Goal: Entertainment & Leisure: Consume media (video, audio)

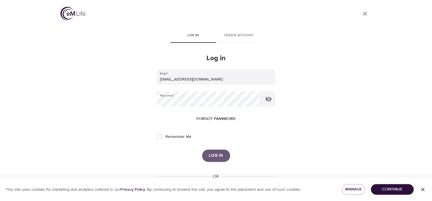
drag, startPoint x: 0, startPoint y: 0, endPoint x: 213, endPoint y: 156, distance: 264.1
click at [213, 156] on span "Log in" at bounding box center [216, 155] width 14 height 7
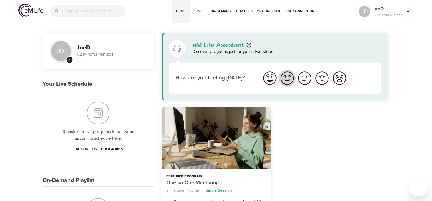
click at [286, 75] on img "I'm feeling good" at bounding box center [287, 78] width 16 height 16
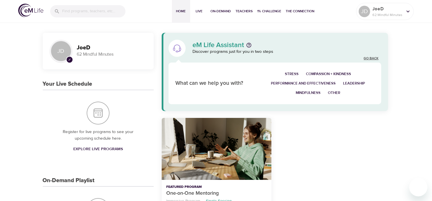
click at [369, 58] on link "Go Back" at bounding box center [370, 58] width 15 height 5
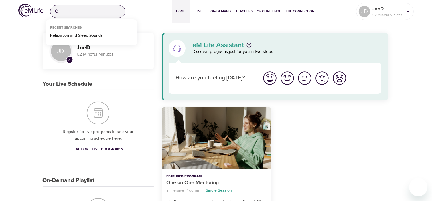
click at [81, 13] on input "search" at bounding box center [93, 11] width 63 height 12
click at [71, 35] on p "Relaxation and Sleep Sounds" at bounding box center [76, 36] width 52 height 8
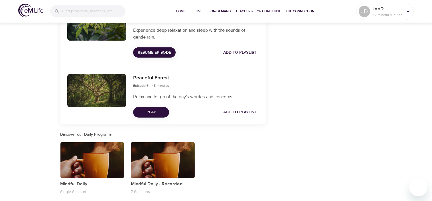
scroll to position [381, 0]
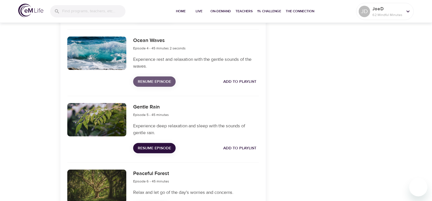
click at [152, 85] on span "Resume Episode" at bounding box center [154, 81] width 33 height 7
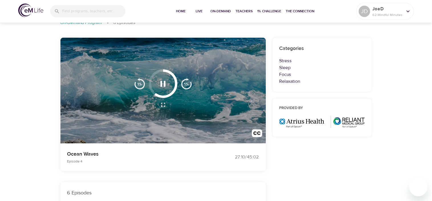
scroll to position [0, 0]
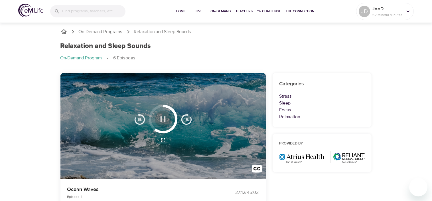
click at [160, 117] on icon "button" at bounding box center [163, 119] width 10 height 10
